Goal: Find specific page/section: Find specific page/section

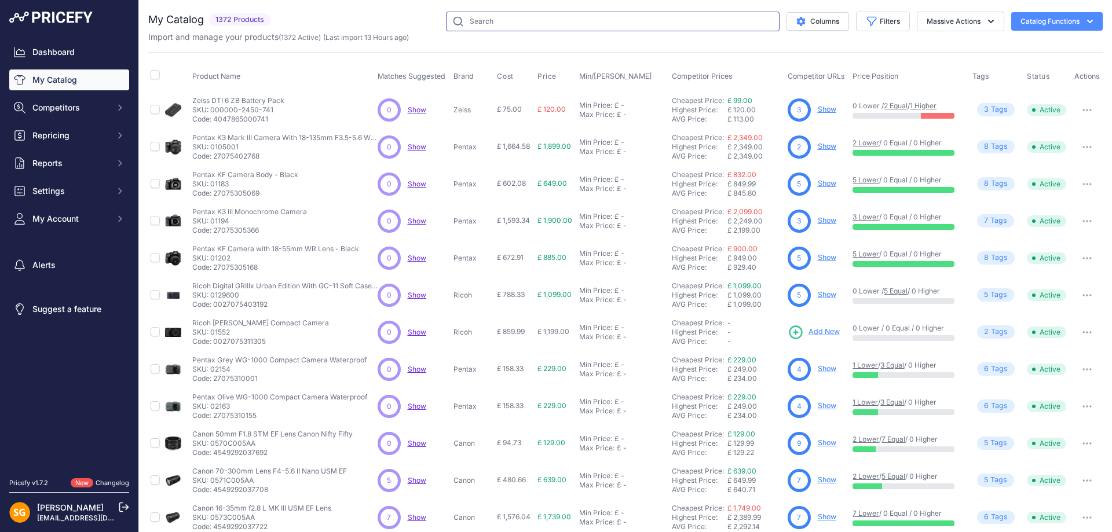
click at [495, 17] on input "text" at bounding box center [613, 22] width 334 height 20
paste input "588601-70"
type input "588601-70"
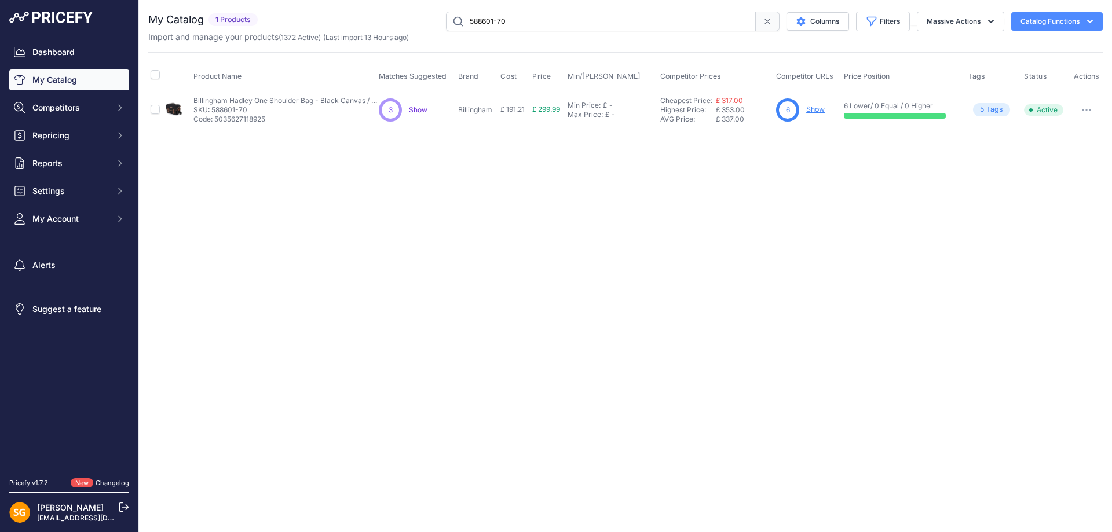
click at [819, 110] on link "Show" at bounding box center [815, 109] width 19 height 9
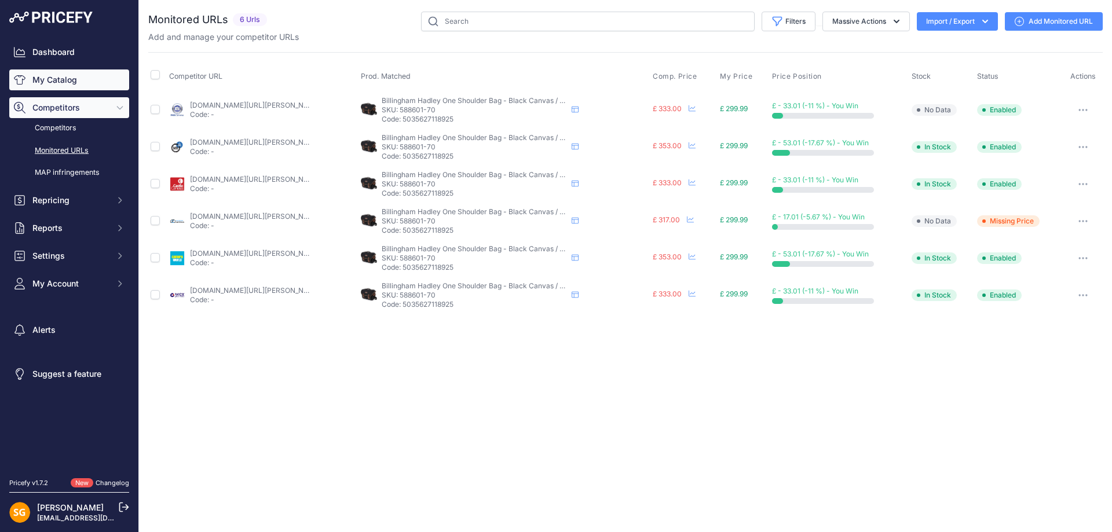
click at [59, 81] on link "My Catalog" at bounding box center [69, 79] width 120 height 21
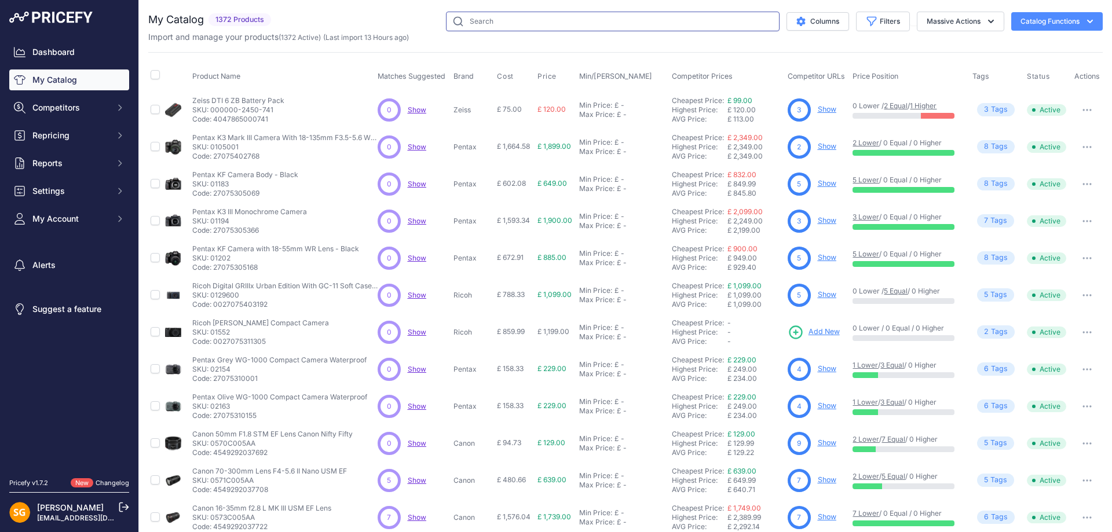
click at [652, 17] on input "text" at bounding box center [613, 22] width 334 height 20
paste input "500701-01"
type input "500701-01"
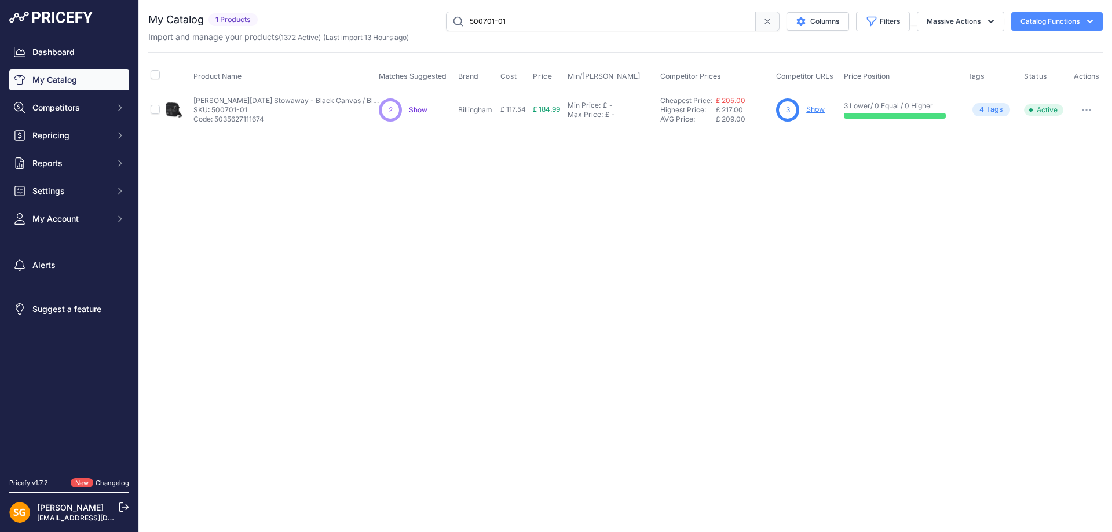
click at [809, 109] on link "Show" at bounding box center [815, 109] width 19 height 9
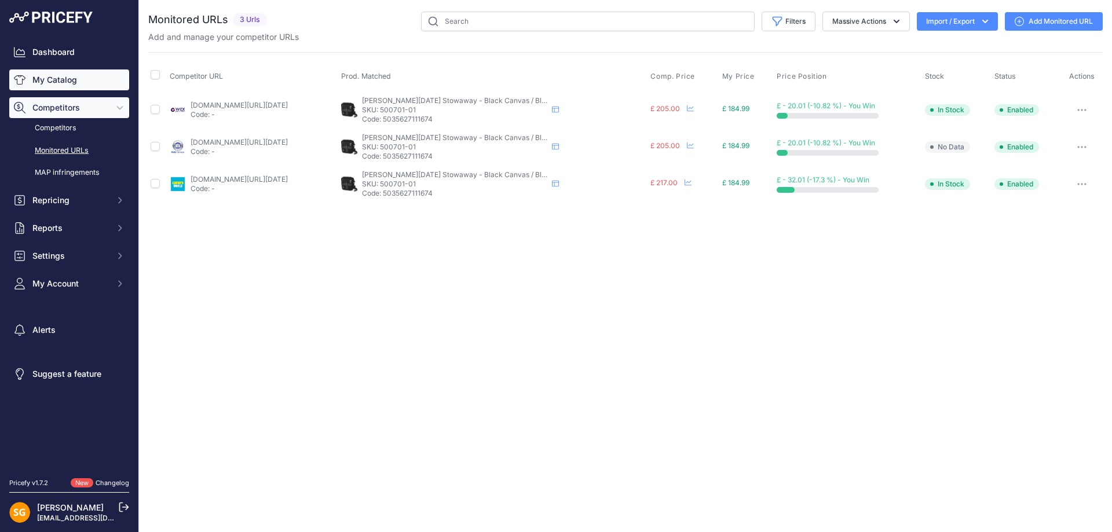
click at [43, 79] on link "My Catalog" at bounding box center [69, 79] width 120 height 21
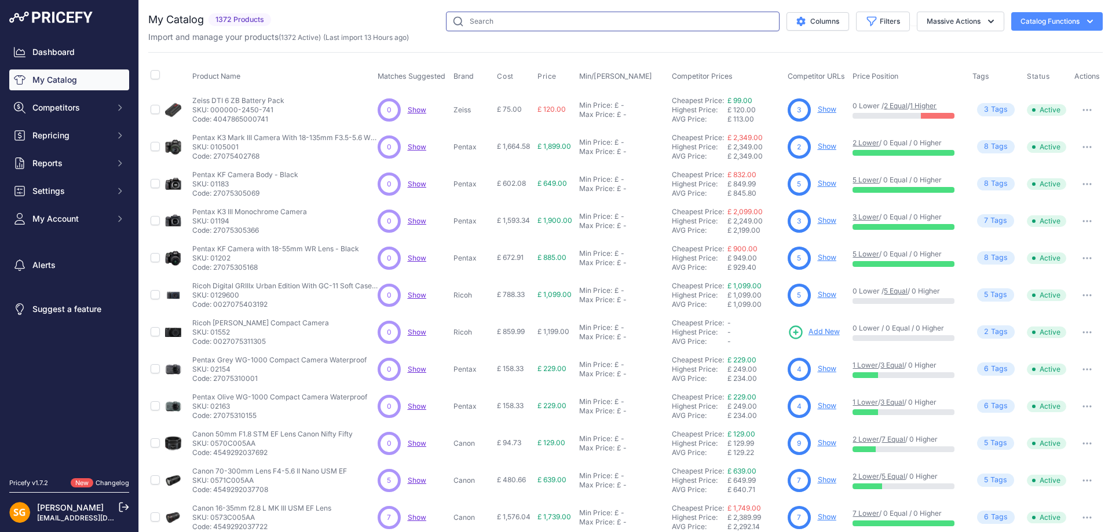
click at [607, 24] on input "text" at bounding box center [613, 22] width 334 height 20
paste input "588601-70"
type input "588601-70"
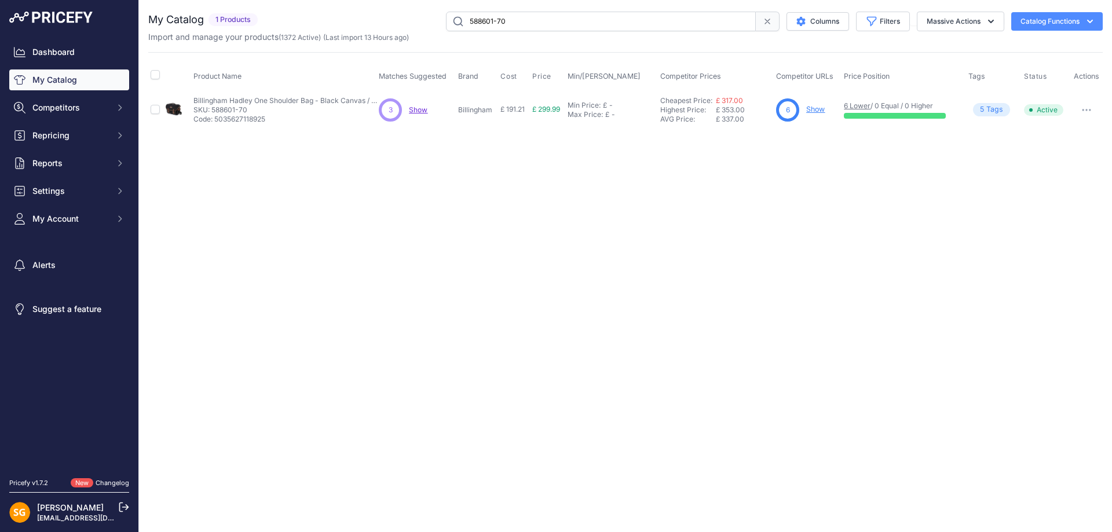
click at [817, 112] on link "Show" at bounding box center [815, 109] width 19 height 9
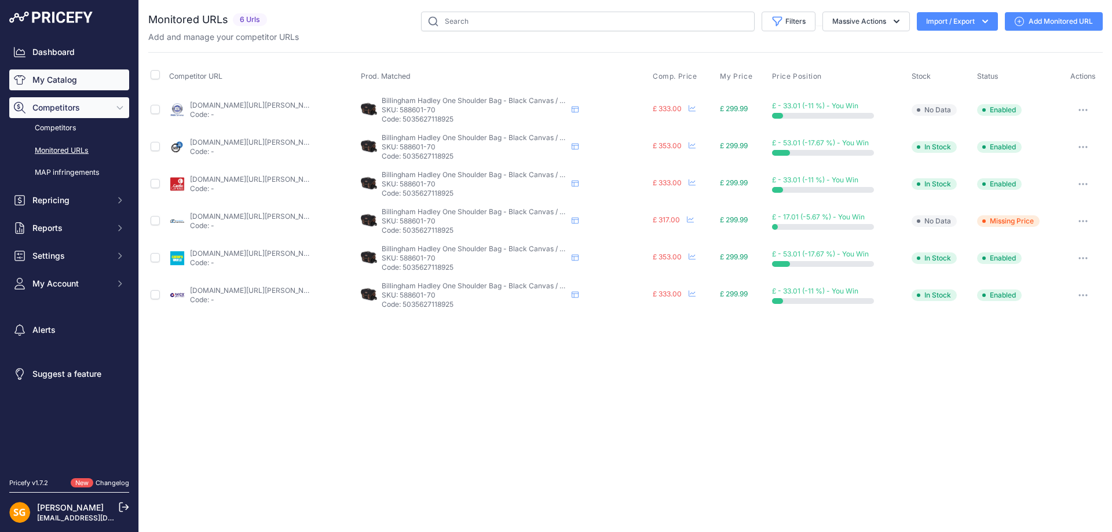
click at [43, 82] on link "My Catalog" at bounding box center [69, 79] width 120 height 21
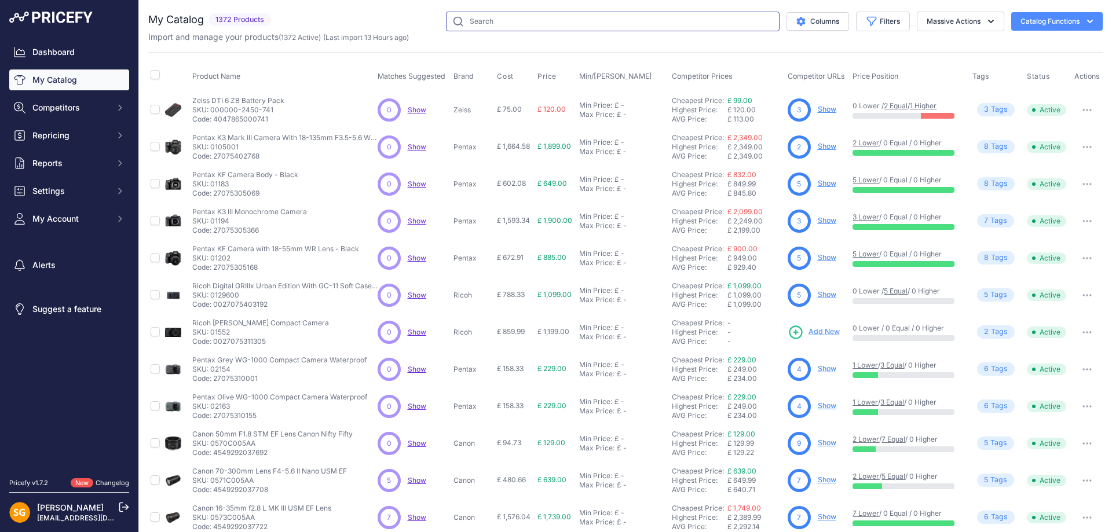
click at [615, 25] on input "text" at bounding box center [613, 22] width 334 height 20
paste input "504802-01"
type input "504802-01"
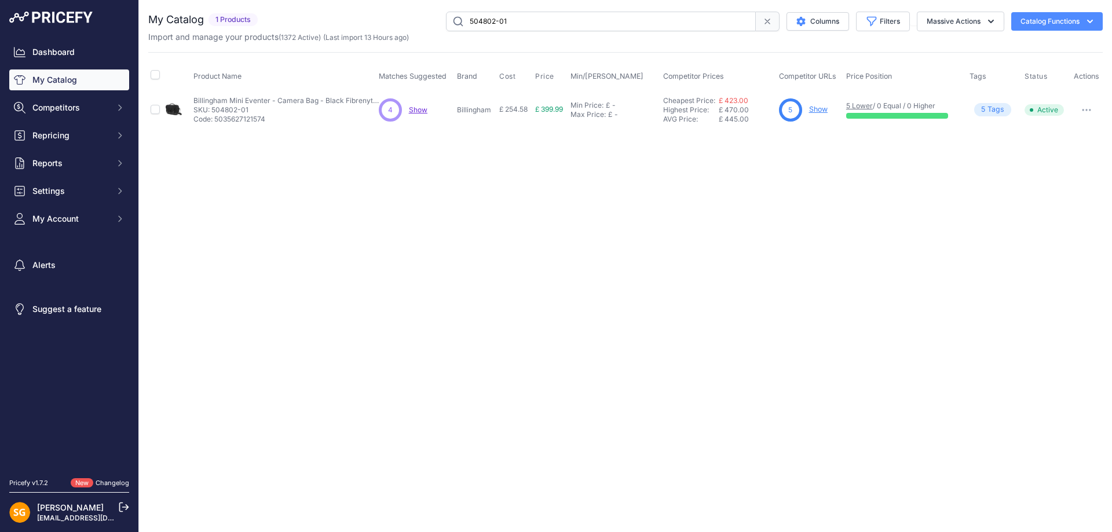
click at [815, 112] on link "Show" at bounding box center [818, 109] width 19 height 9
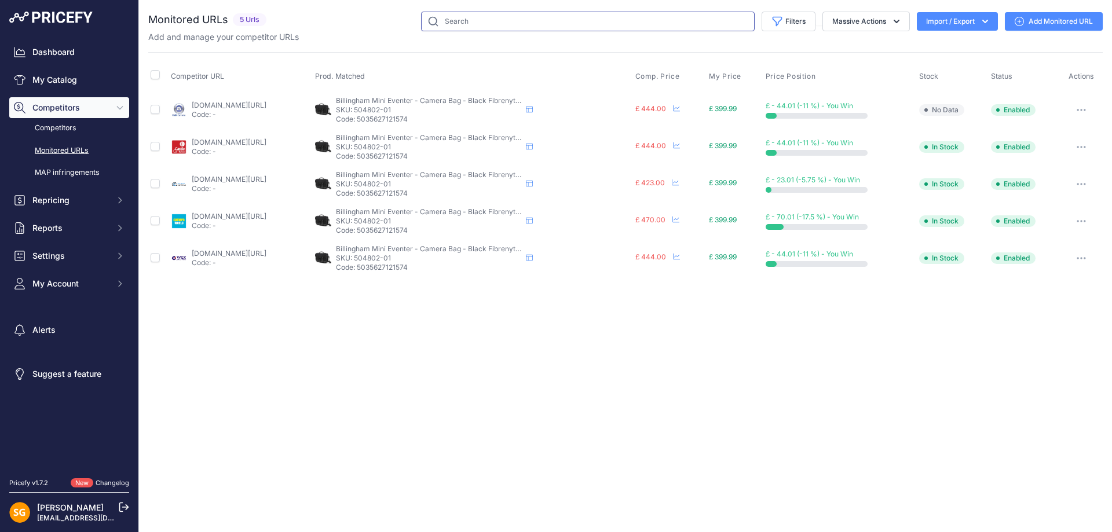
click at [453, 26] on input "text" at bounding box center [588, 22] width 334 height 20
paste input "504802-01"
type input "504802-01"
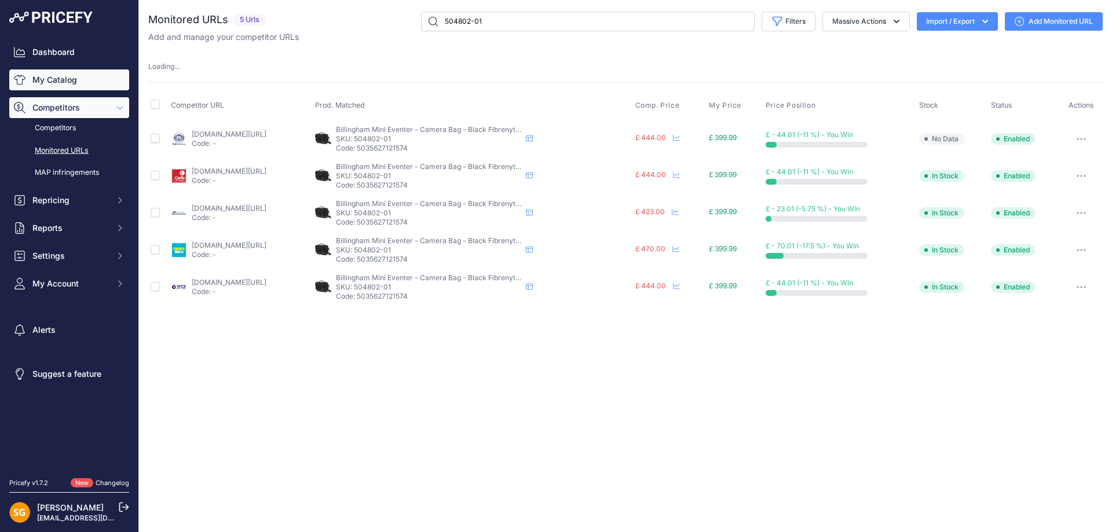
click at [71, 85] on link "My Catalog" at bounding box center [69, 79] width 120 height 21
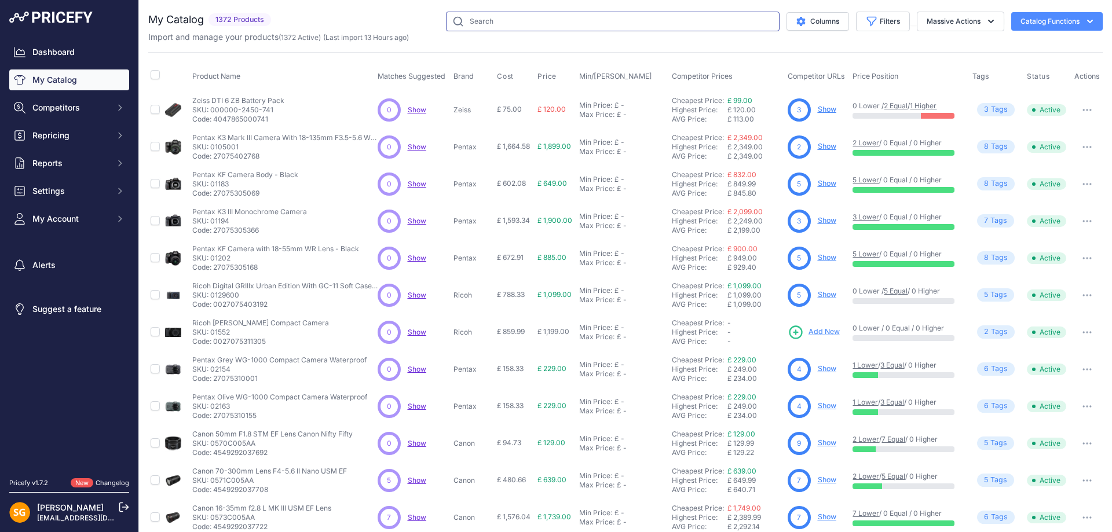
click at [461, 20] on input "text" at bounding box center [613, 22] width 334 height 20
paste input "504802-01"
type input "504802-01"
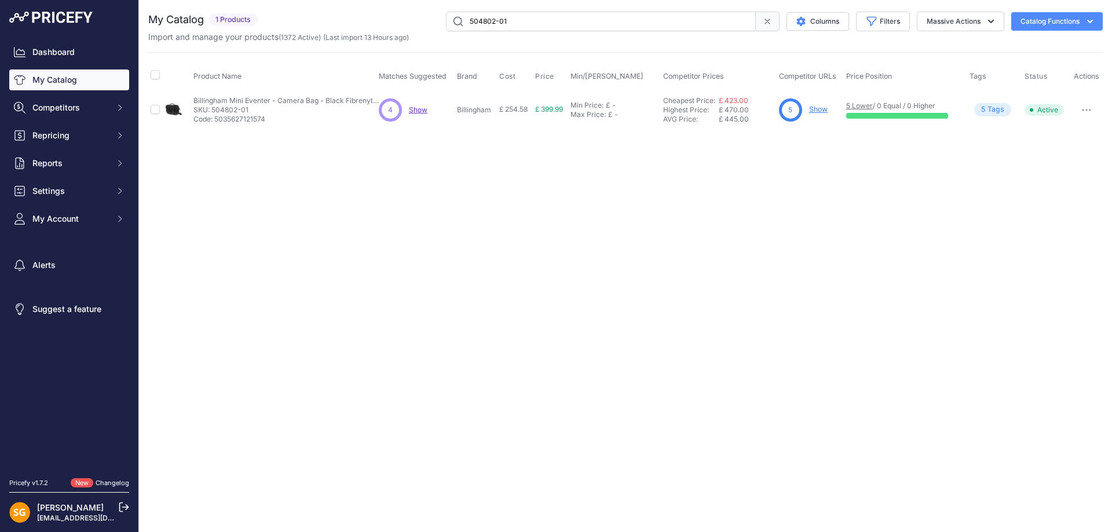
click at [825, 107] on link "Show" at bounding box center [818, 109] width 19 height 9
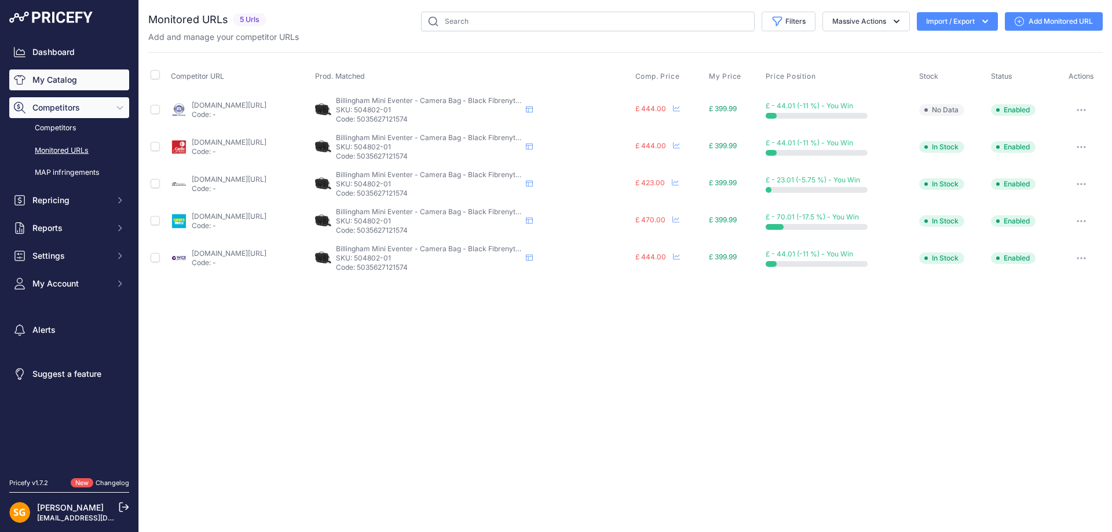
click at [77, 85] on link "My Catalog" at bounding box center [69, 79] width 120 height 21
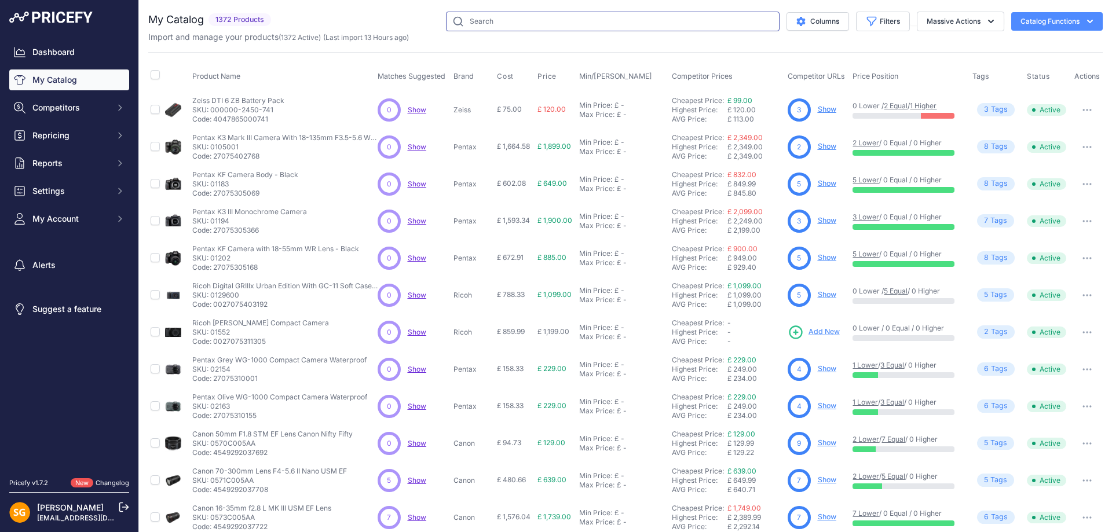
click at [687, 28] on input "text" at bounding box center [613, 22] width 334 height 20
paste input "500148-01"
type input "500148-01"
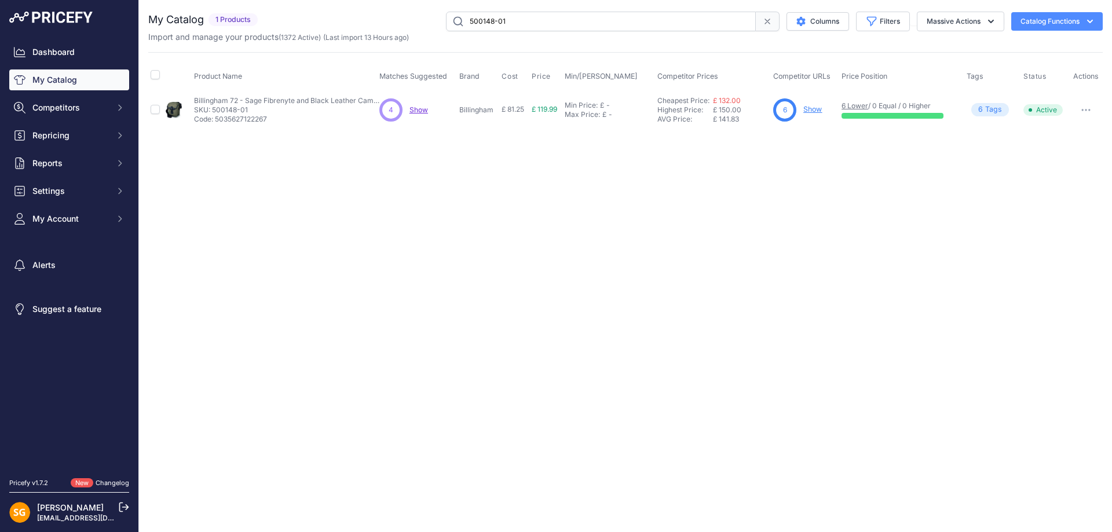
click at [822, 108] on link "Show" at bounding box center [812, 109] width 19 height 9
